Goal: Information Seeking & Learning: Learn about a topic

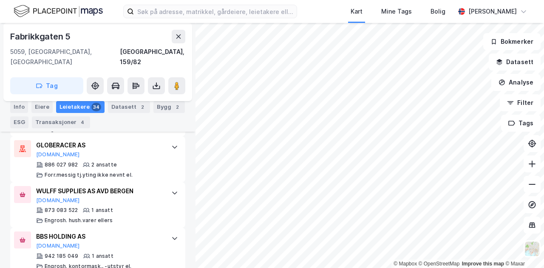
scroll to position [1727, 0]
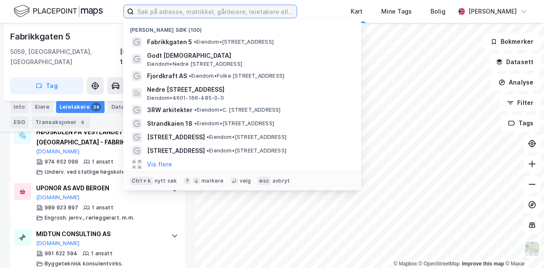
click at [203, 10] on input at bounding box center [215, 11] width 163 height 13
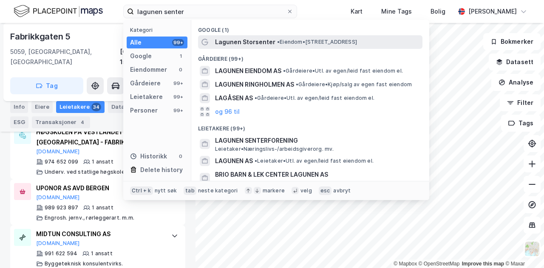
click at [238, 41] on span "Lagunen Storsenter" at bounding box center [245, 42] width 60 height 10
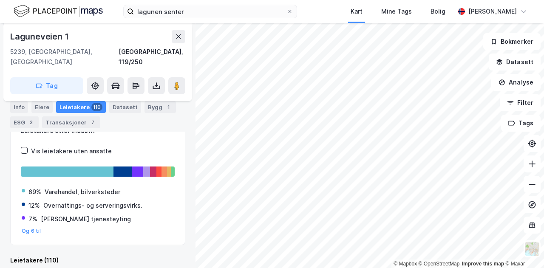
scroll to position [170, 0]
click at [231, 11] on input "lagunen senter" at bounding box center [210, 11] width 153 height 13
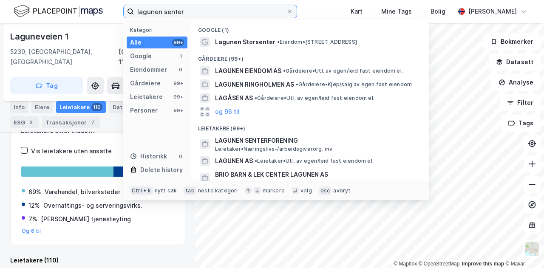
click at [231, 11] on input "lagunen senter" at bounding box center [210, 11] width 153 height 13
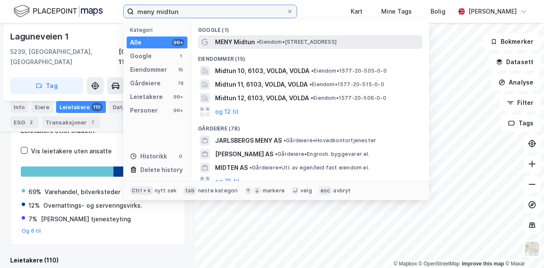
type input "meny midtun"
click at [240, 42] on span "MENY Midtun" at bounding box center [235, 42] width 40 height 10
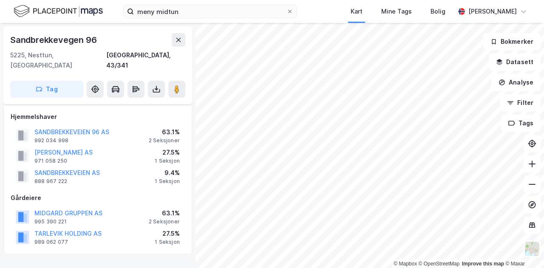
scroll to position [170, 0]
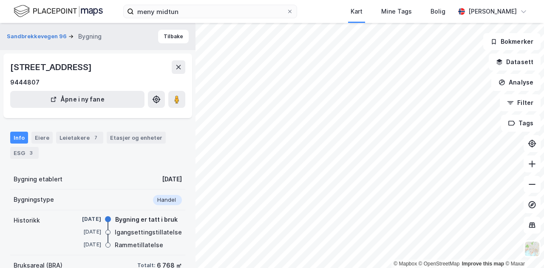
scroll to position [127, 0]
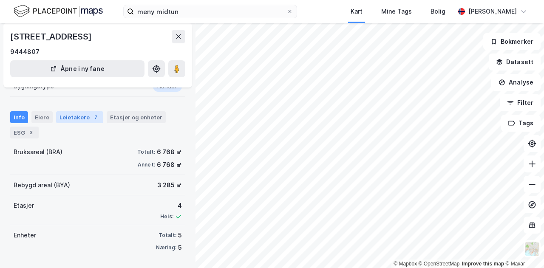
click at [92, 118] on div "7" at bounding box center [95, 117] width 9 height 9
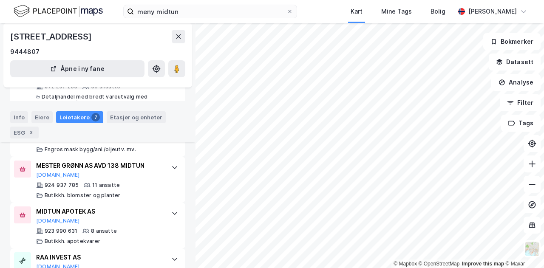
scroll to position [273, 0]
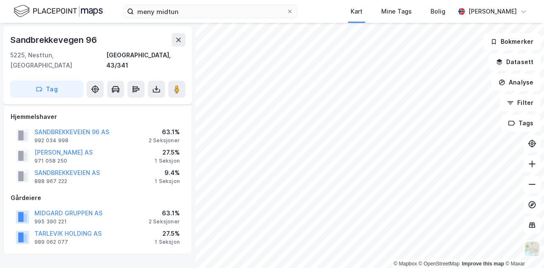
scroll to position [201, 0]
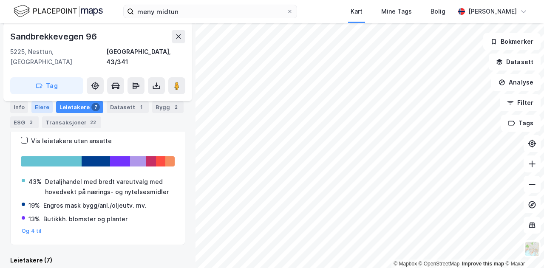
click at [37, 107] on div "Eiere" at bounding box center [41, 107] width 21 height 12
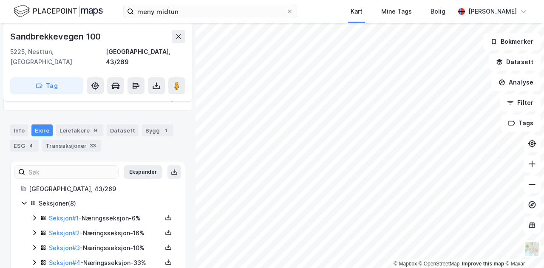
scroll to position [180, 0]
click at [86, 126] on div "Leietakere 9" at bounding box center [79, 131] width 47 height 12
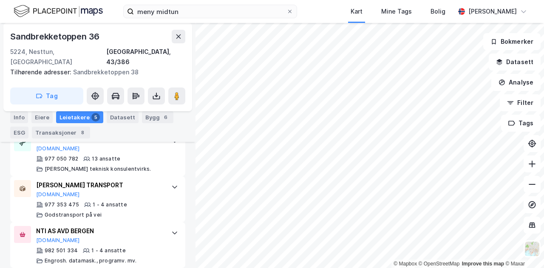
scroll to position [367, 0]
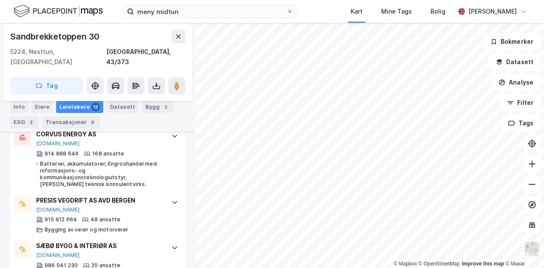
scroll to position [332, 0]
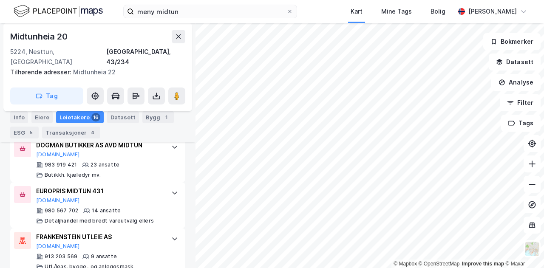
scroll to position [273, 0]
click at [99, 207] on div "980 567 702 14 ansatte Detaljhandel med bredt vareutvalg ellers" at bounding box center [99, 215] width 127 height 17
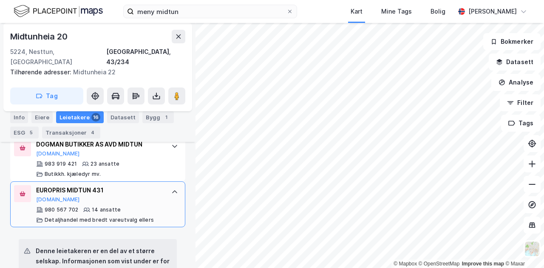
click at [171, 189] on icon at bounding box center [174, 192] width 7 height 7
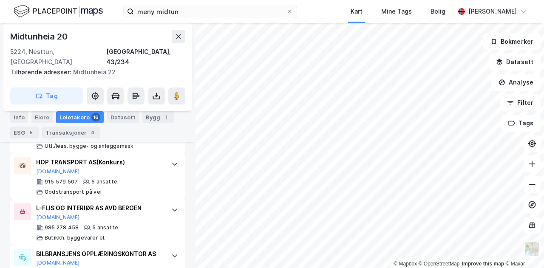
scroll to position [413, 0]
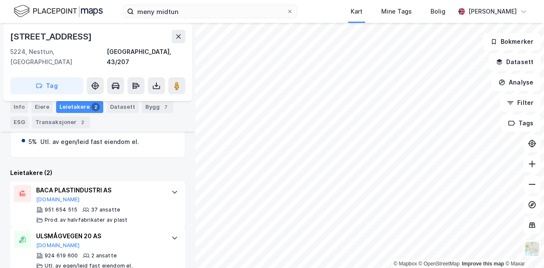
scroll to position [196, 0]
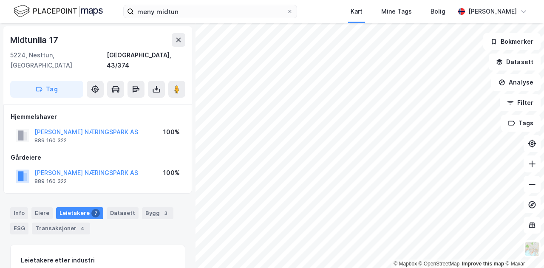
scroll to position [0, 0]
click at [0, 0] on button "[PERSON_NAME] NÆRINGSPARK AS" at bounding box center [0, 0] width 0 height 0
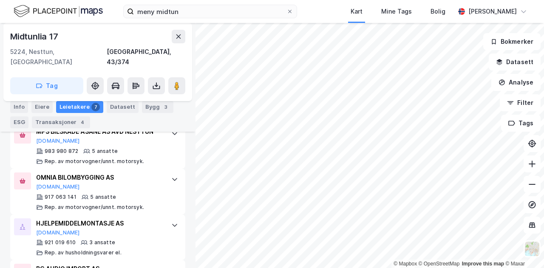
scroll to position [412, 0]
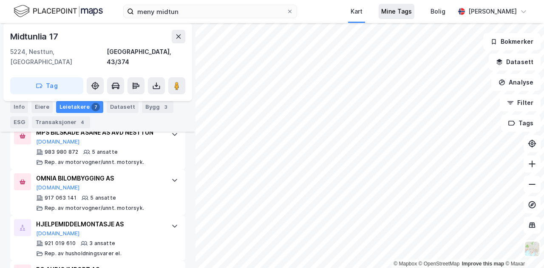
click at [394, 9] on div "meny midtun Kart Mine Tags Bolig [PERSON_NAME] © Mapbox © OpenStreetMap Improve…" at bounding box center [272, 134] width 544 height 268
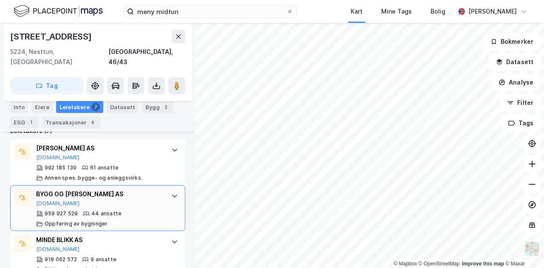
scroll to position [279, 0]
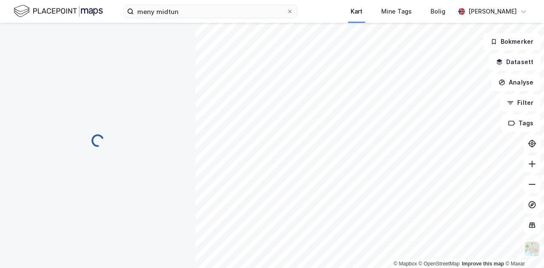
scroll to position [110, 0]
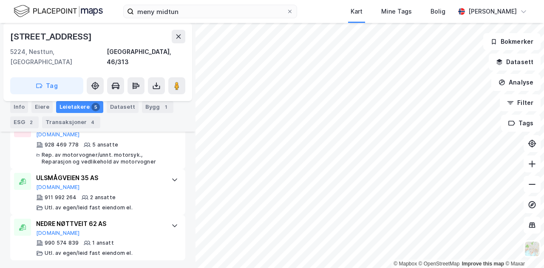
scroll to position [363, 0]
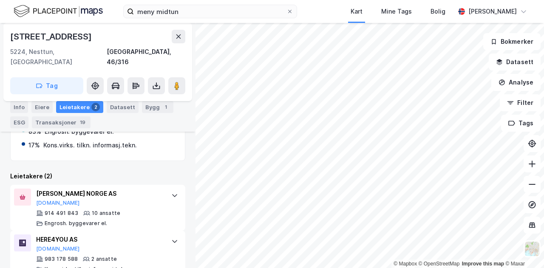
scroll to position [288, 0]
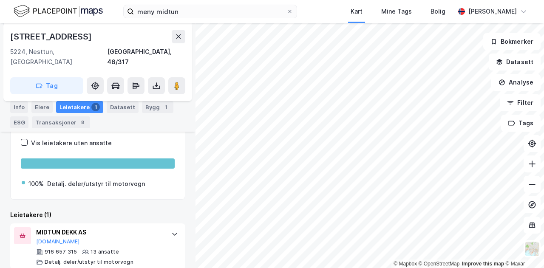
scroll to position [177, 0]
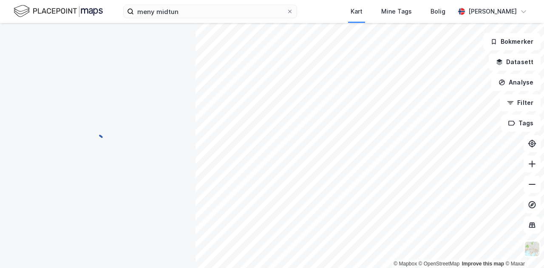
scroll to position [110, 0]
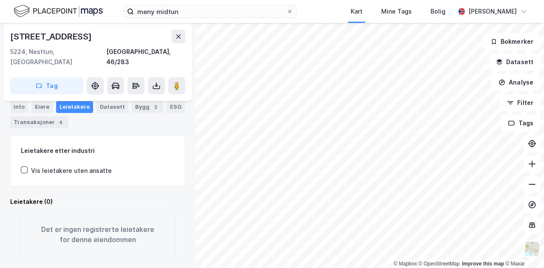
click at [332, 0] on html "meny midtun Kart Mine Tags Bolig [PERSON_NAME] © Mapbox © OpenStreetMap Improve…" at bounding box center [272, 134] width 544 height 268
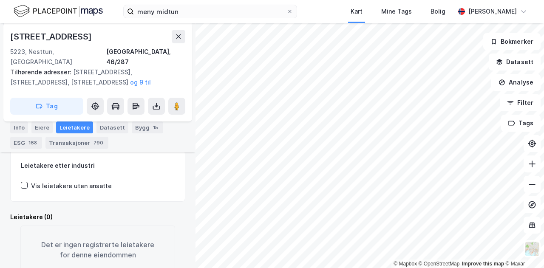
scroll to position [130, 0]
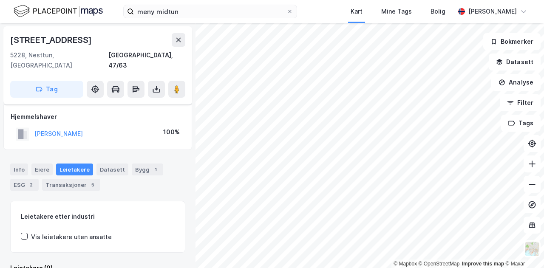
scroll to position [8, 0]
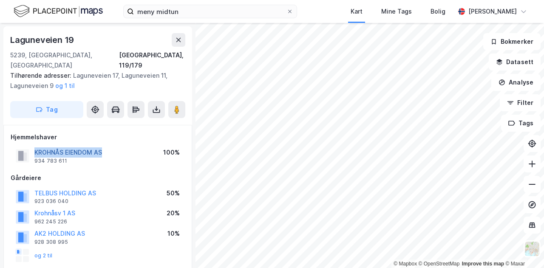
drag, startPoint x: 112, startPoint y: 140, endPoint x: 34, endPoint y: 144, distance: 77.5
click at [34, 146] on div "KROHNÅS EIENDOM AS 934 783 611 100%" at bounding box center [98, 156] width 174 height 20
copy button "KROHNÅS EIENDOM AS"
click at [120, 173] on div "Gårdeiere" at bounding box center [98, 178] width 174 height 10
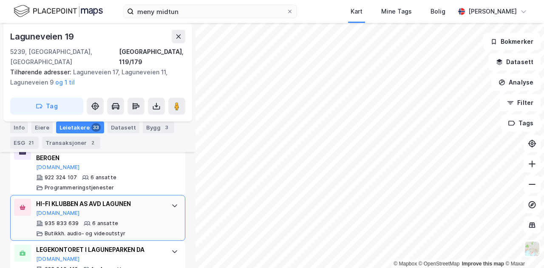
scroll to position [0, 0]
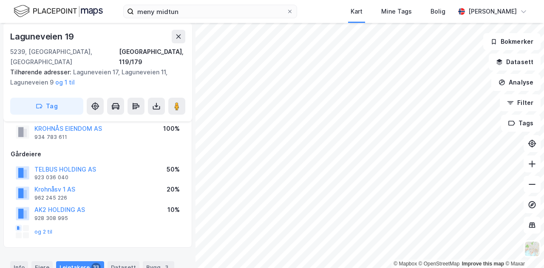
scroll to position [35, 0]
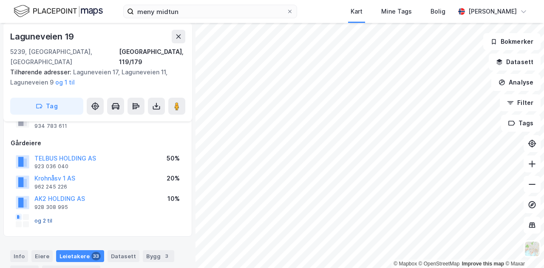
click at [0, 0] on button "og 2 til" at bounding box center [0, 0] width 0 height 0
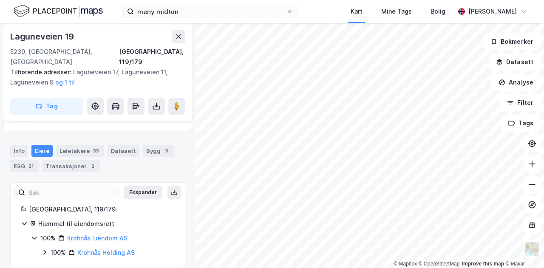
scroll to position [140, 0]
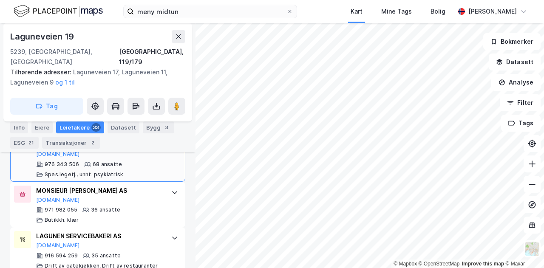
scroll to position [351, 0]
